Goal: Task Accomplishment & Management: Use online tool/utility

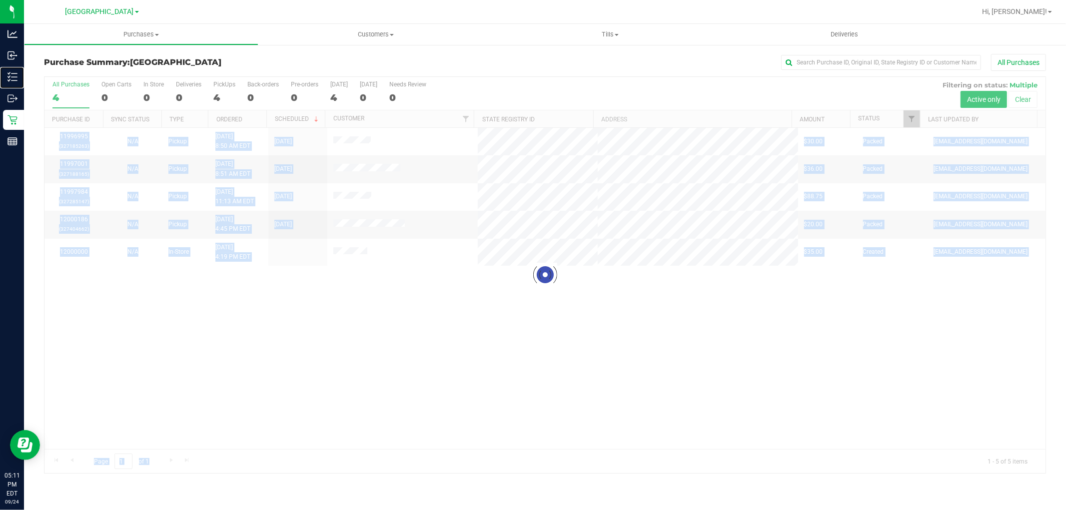
click at [15, 77] on icon at bounding box center [12, 77] width 10 height 10
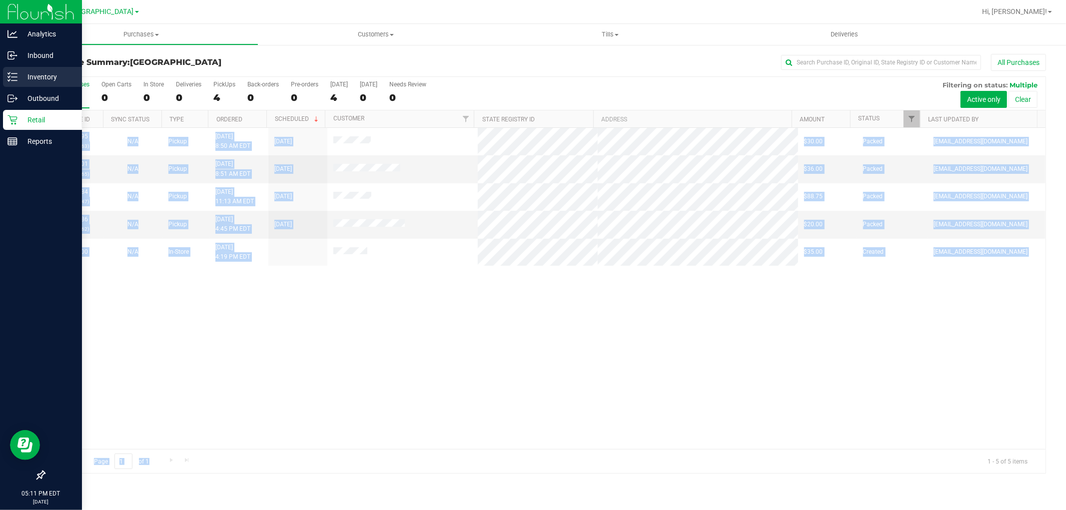
click at [29, 75] on p "Inventory" at bounding box center [47, 77] width 60 height 12
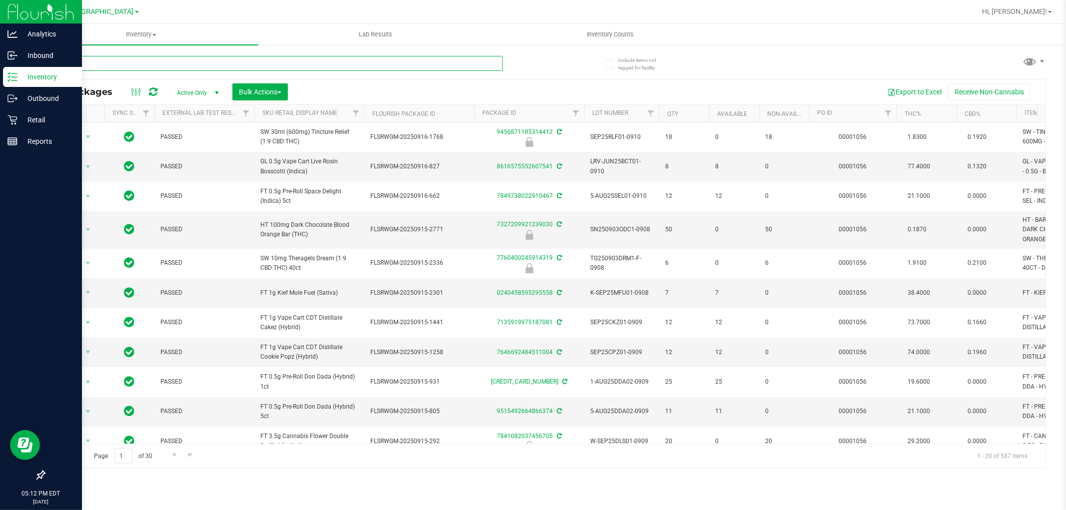
click at [142, 63] on input "text" at bounding box center [273, 63] width 459 height 15
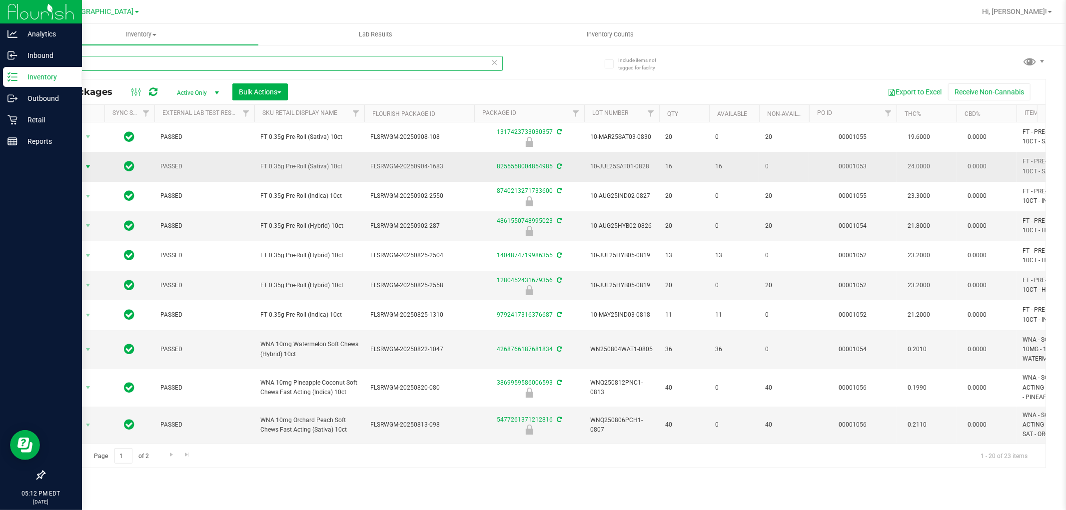
type input "10ct"
click at [65, 166] on span "Action" at bounding box center [67, 167] width 27 height 14
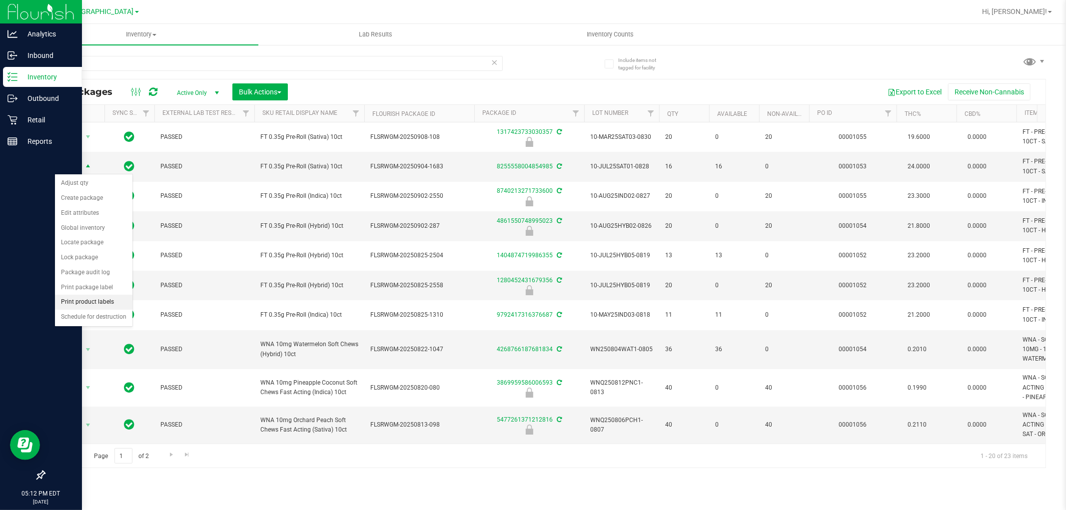
click at [113, 301] on li "Print product labels" at bounding box center [93, 302] width 77 height 15
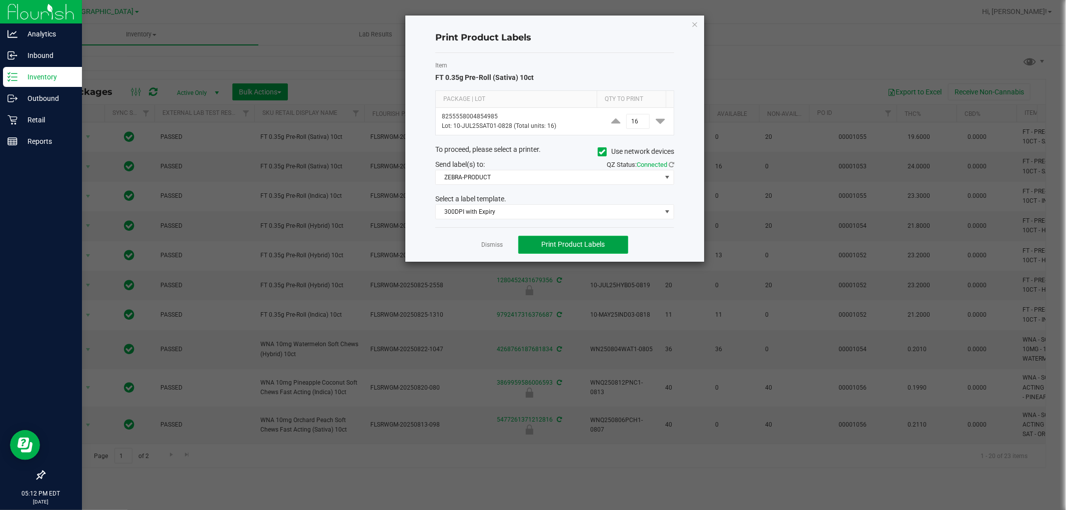
click at [602, 245] on span "Print Product Labels" at bounding box center [572, 244] width 63 height 8
click at [693, 25] on icon "button" at bounding box center [694, 24] width 7 height 12
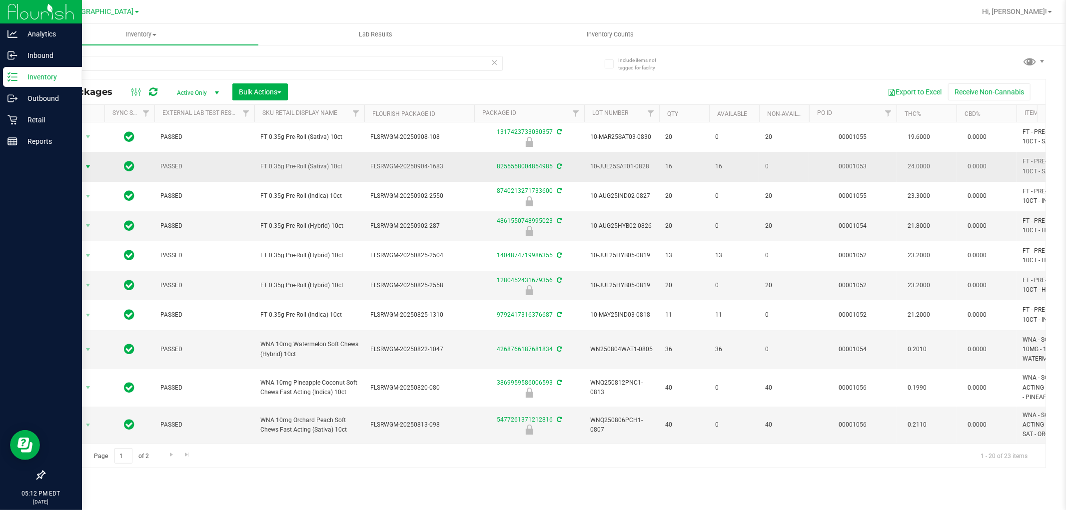
click at [82, 170] on span "select" at bounding box center [88, 167] width 12 height 14
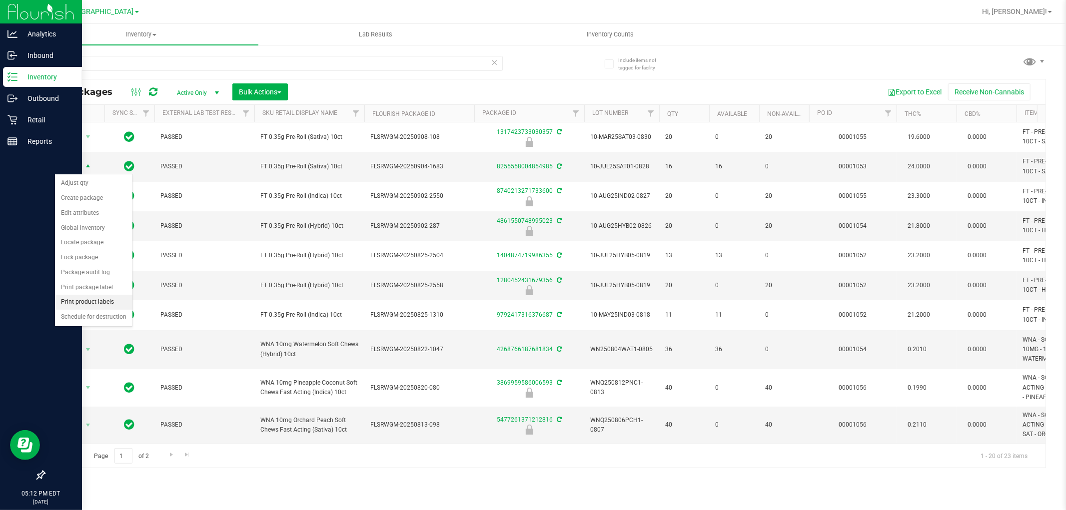
click at [106, 305] on li "Print product labels" at bounding box center [93, 302] width 77 height 15
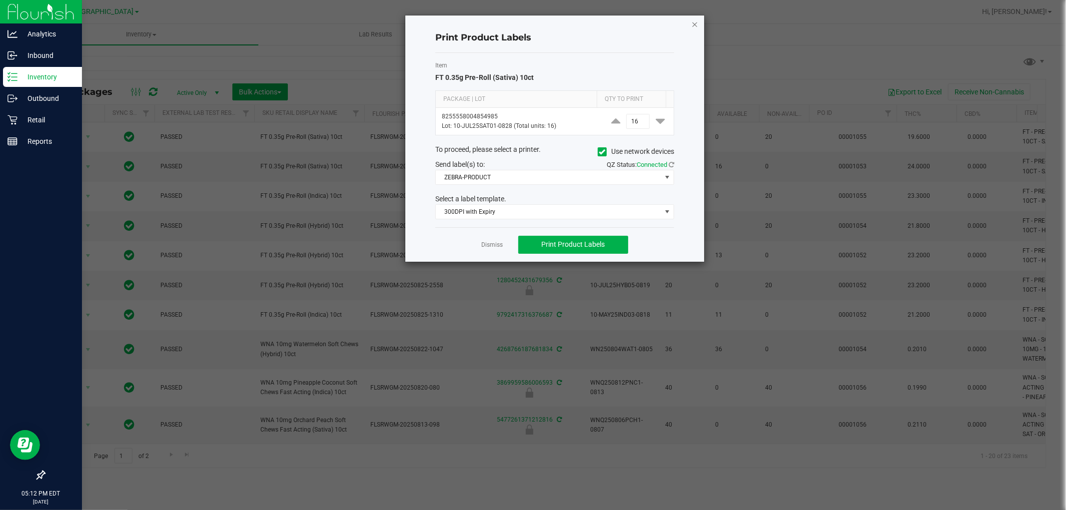
click at [691, 23] on icon "button" at bounding box center [694, 24] width 7 height 12
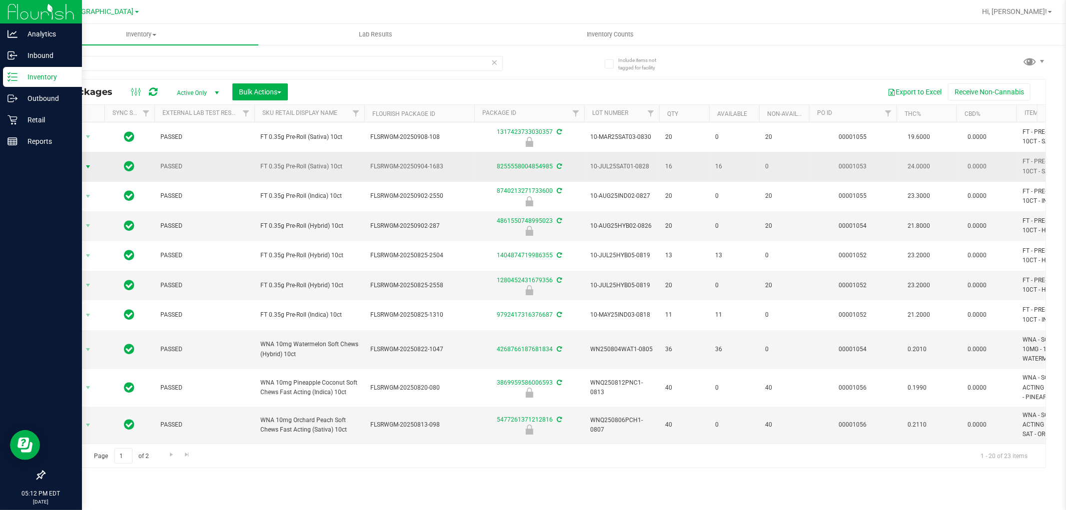
click at [85, 167] on span "select" at bounding box center [88, 167] width 8 height 8
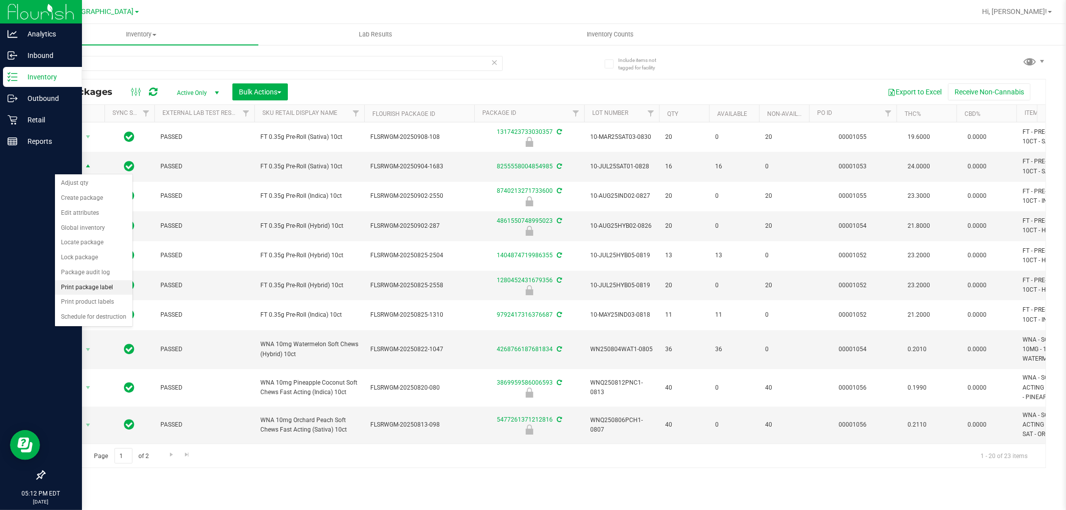
click at [102, 284] on li "Print package label" at bounding box center [93, 287] width 77 height 15
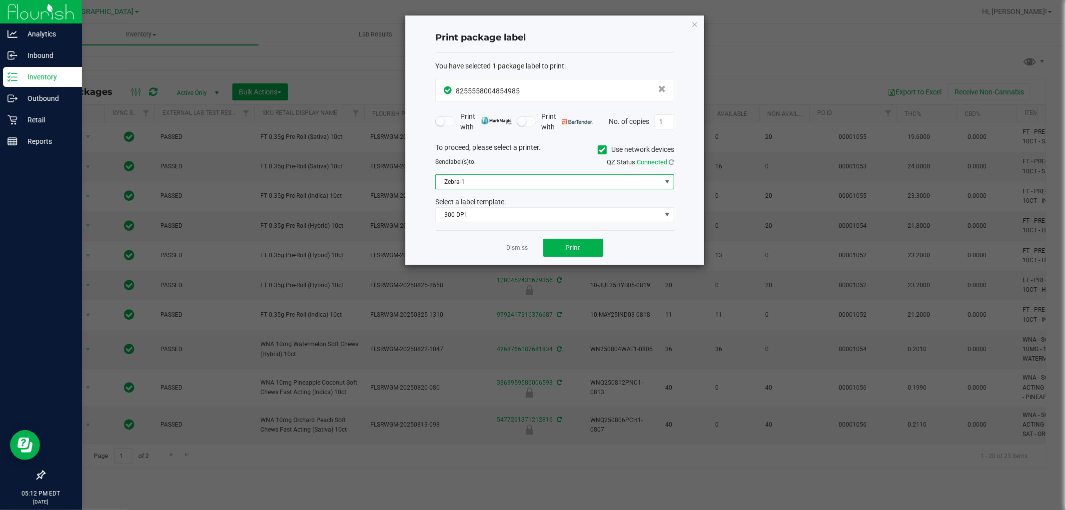
click at [583, 175] on span "Zebra-1" at bounding box center [548, 182] width 225 height 14
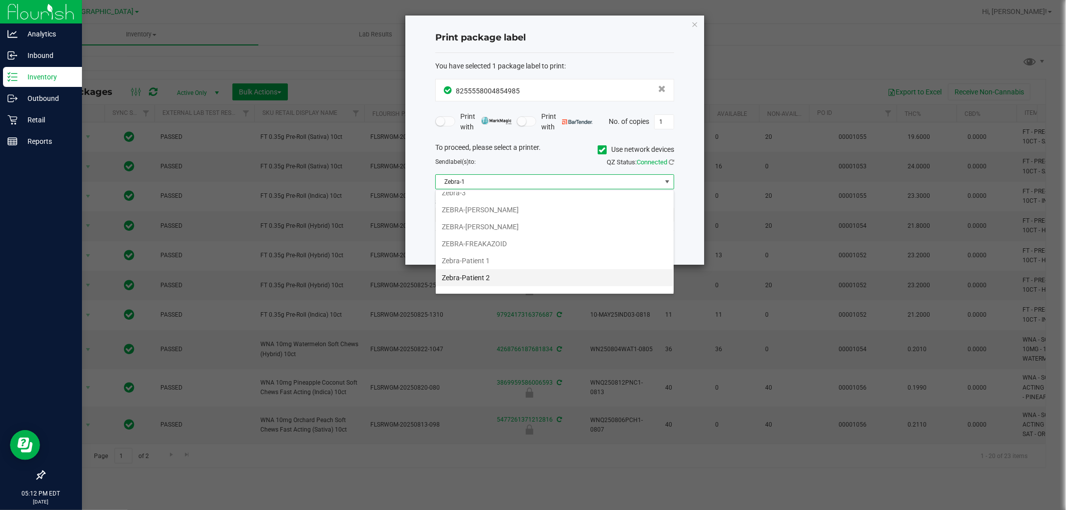
scroll to position [53, 0]
click at [513, 281] on li "ZEBRA-PRODUCT" at bounding box center [555, 283] width 238 height 17
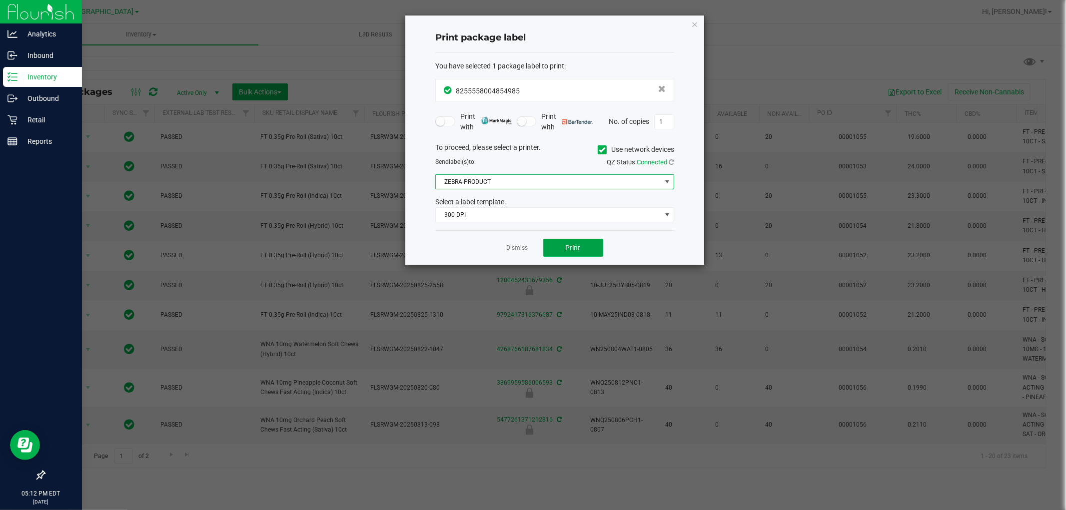
click at [566, 253] on button "Print" at bounding box center [573, 248] width 60 height 18
click at [525, 182] on span "ZEBRA-PRODUCT" at bounding box center [548, 182] width 225 height 14
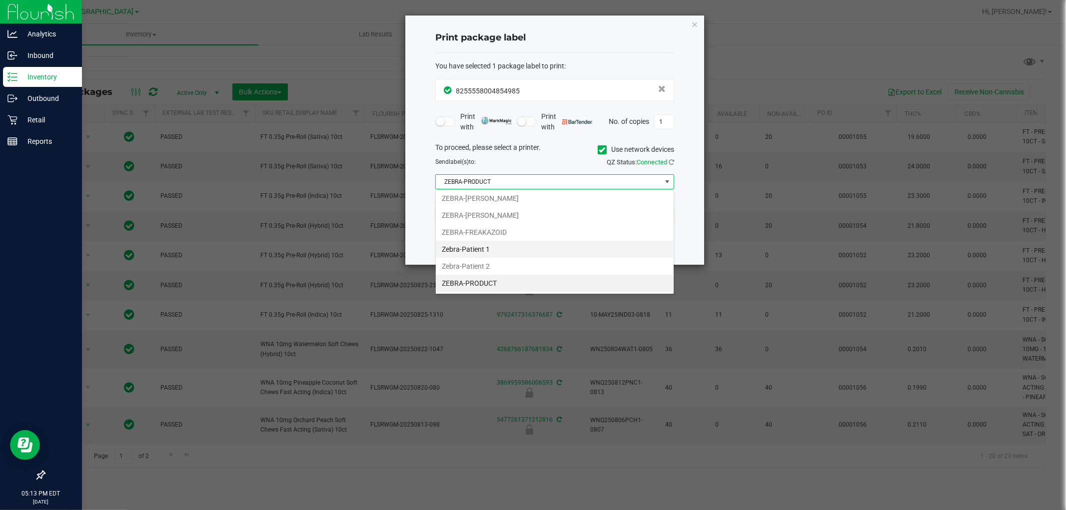
click at [515, 247] on li "Zebra-Patient 1" at bounding box center [555, 249] width 238 height 17
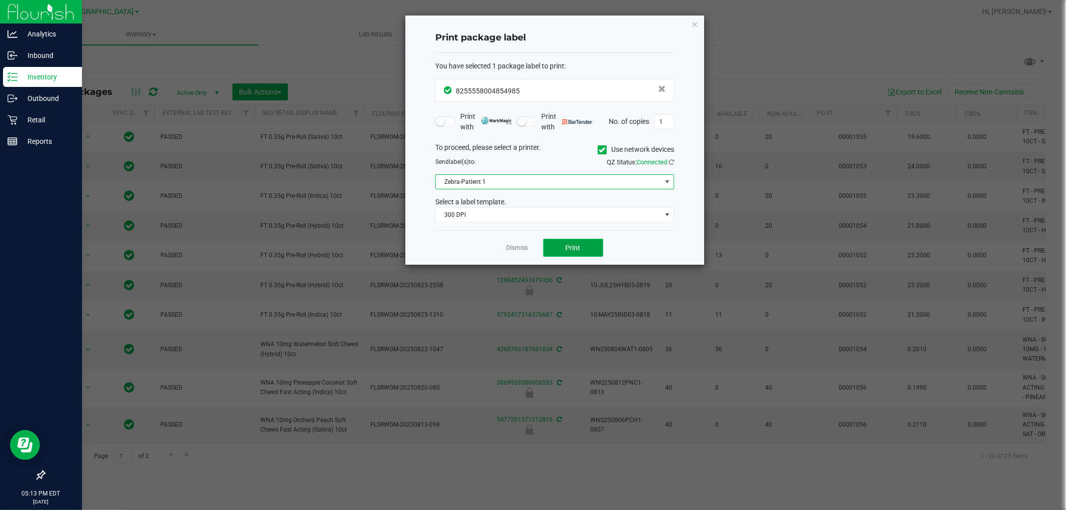
click at [599, 252] on button "Print" at bounding box center [573, 248] width 60 height 18
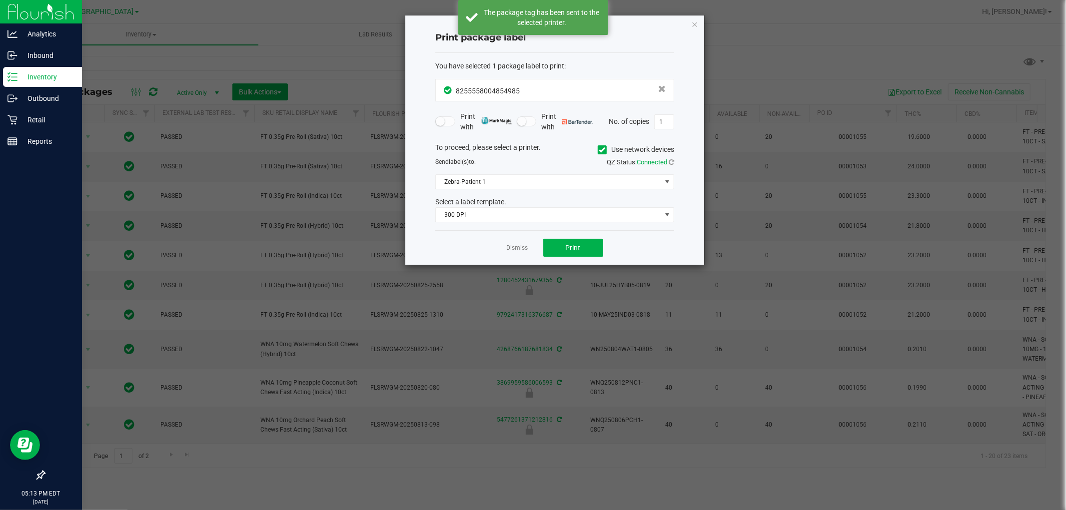
click at [699, 25] on div "Print package label You have selected 1 package label to print : 82555580048549…" at bounding box center [554, 139] width 299 height 249
click at [695, 23] on icon "button" at bounding box center [694, 24] width 7 height 12
